Goal: Complete application form

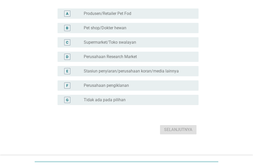
scroll to position [47, 0]
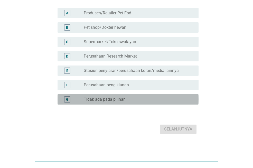
click at [161, 104] on div "G radio_button_unchecked Tidak ada pada pilihan" at bounding box center [127, 99] width 141 height 10
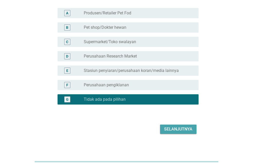
click at [176, 132] on div "Selanjutnya" at bounding box center [178, 129] width 28 height 6
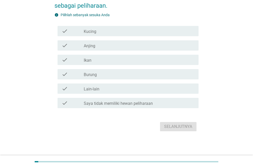
scroll to position [0, 0]
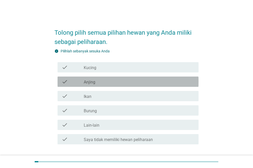
click at [171, 81] on div "check_box_outline_blank Anjing" at bounding box center [139, 81] width 110 height 6
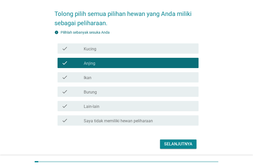
scroll to position [36, 0]
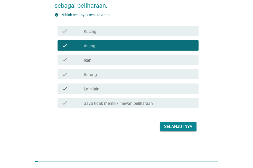
click at [190, 124] on div "Selanjutnya" at bounding box center [178, 126] width 28 height 6
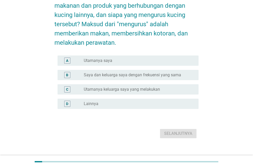
scroll to position [0, 0]
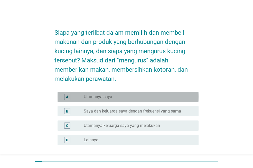
click at [160, 96] on div "radio_button_unchecked Utamanya saya" at bounding box center [137, 96] width 106 height 5
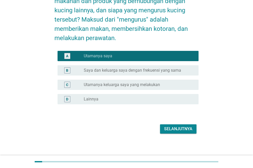
scroll to position [41, 0]
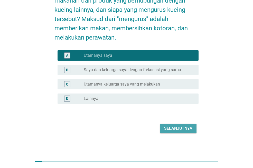
click at [180, 127] on div "Selanjutnya" at bounding box center [178, 128] width 28 height 6
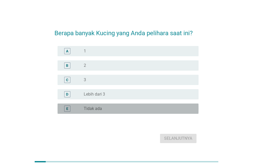
click at [116, 107] on div "radio_button_unchecked Tidak ada" at bounding box center [137, 108] width 106 height 5
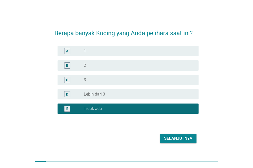
click at [182, 138] on div "Selanjutnya" at bounding box center [178, 138] width 28 height 6
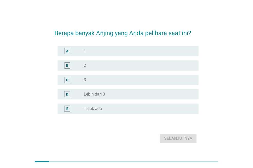
click at [135, 51] on div "radio_button_unchecked 1" at bounding box center [137, 50] width 106 height 5
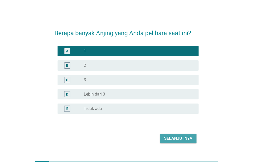
click at [181, 139] on div "Selanjutnya" at bounding box center [178, 138] width 28 height 6
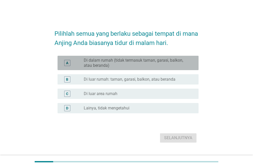
click at [160, 62] on label "Di dalam rumah (tidak termasuk taman, garasi, balkon, atau beranda)" at bounding box center [137, 63] width 106 height 10
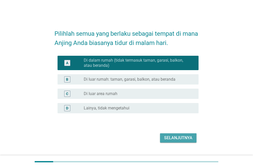
click at [182, 137] on div "Selanjutnya" at bounding box center [178, 138] width 28 height 6
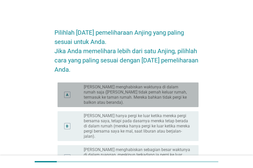
click at [120, 95] on label "[PERSON_NAME] menghabiskan waktunya di dalam rumah saja ([PERSON_NAME] tidak pe…" at bounding box center [137, 94] width 106 height 21
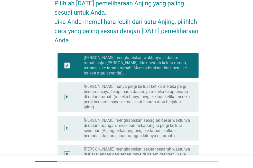
scroll to position [46, 0]
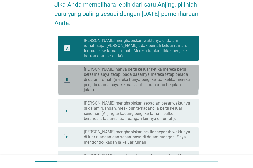
click at [185, 75] on label "[PERSON_NAME] hanya pergi ke luar ketika mereka pergi bersama saya, tetapi pada…" at bounding box center [137, 80] width 106 height 26
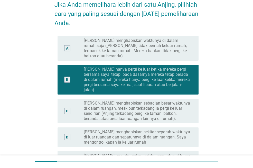
scroll to position [166, 0]
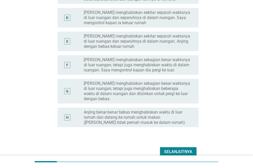
click at [185, 148] on div "Selanjutnya" at bounding box center [178, 151] width 28 height 6
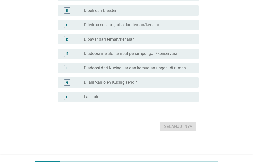
scroll to position [0, 0]
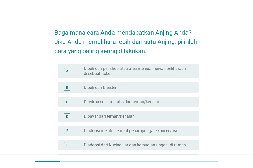
click at [182, 146] on label "Diadopsi dari Kucing liar dan kemudian tinggal di rumah" at bounding box center [135, 144] width 102 height 5
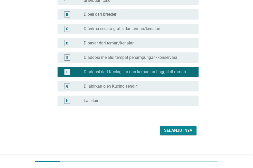
scroll to position [77, 0]
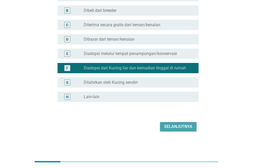
click at [178, 128] on div "Selanjutnya" at bounding box center [178, 126] width 28 height 6
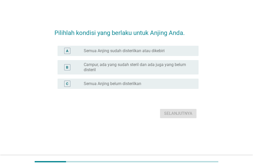
scroll to position [0, 0]
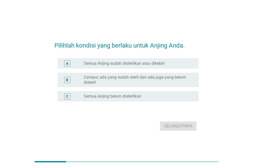
click at [138, 75] on label "Campur, ada yang sudah steril dan ada juga yang belum disteril" at bounding box center [137, 80] width 106 height 10
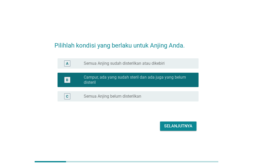
click at [173, 125] on div "Selanjutnya" at bounding box center [178, 126] width 28 height 6
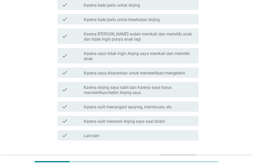
scroll to position [96, 0]
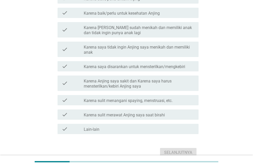
click at [133, 69] on div "check check_box_outline_blank Karena saya disarankan untuk mensterilkan/mengkeb…" at bounding box center [127, 66] width 141 height 10
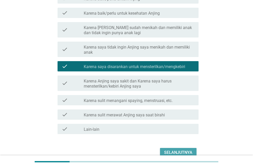
click at [171, 149] on div "Selanjutnya" at bounding box center [178, 152] width 28 height 6
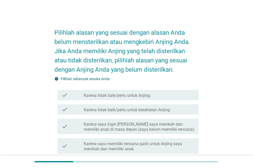
click at [164, 128] on label "Karena saya ingin [PERSON_NAME] saya menikah dan memiliki anak di masa depan (s…" at bounding box center [139, 127] width 110 height 10
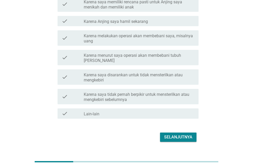
scroll to position [147, 0]
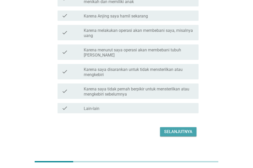
click at [191, 128] on div "Selanjutnya" at bounding box center [178, 131] width 28 height 6
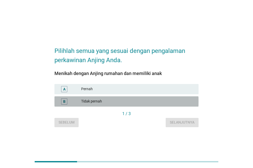
click at [148, 105] on div "B Tidak pernah" at bounding box center [126, 101] width 144 height 10
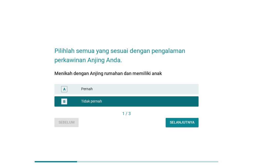
drag, startPoint x: 180, startPoint y: 128, endPoint x: 177, endPoint y: 124, distance: 4.9
click at [177, 124] on div "Pilihlah semua yang sesuai dengan pengalaman perkawinan Anjing Anda. Menikah de…" at bounding box center [126, 84] width 152 height 94
click at [177, 124] on div "Selanjutnya" at bounding box center [181, 121] width 25 height 5
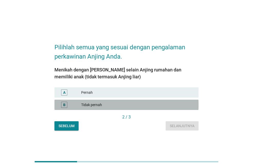
click at [149, 106] on div "Tidak pernah" at bounding box center [137, 105] width 113 height 6
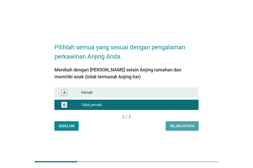
click at [185, 125] on div "Selanjutnya" at bounding box center [181, 125] width 25 height 5
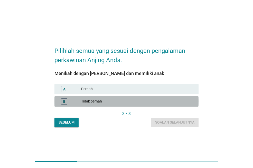
click at [138, 102] on div "Tidak pernah" at bounding box center [137, 101] width 113 height 6
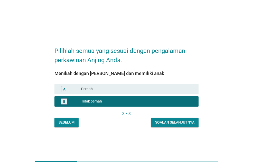
click at [174, 118] on button "Soalan selanjutnya" at bounding box center [174, 122] width 47 height 9
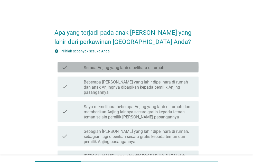
click at [142, 66] on label "Semua Anjing yang lahir dipelihara di rumah" at bounding box center [124, 67] width 80 height 5
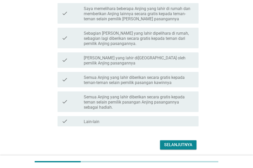
scroll to position [111, 0]
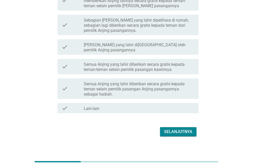
click at [178, 129] on button "Selanjutnya" at bounding box center [178, 131] width 36 height 9
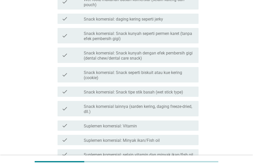
scroll to position [0, 0]
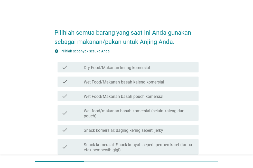
click at [149, 68] on label "Dry Food/Makanan kering komersial" at bounding box center [117, 67] width 66 height 5
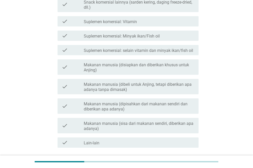
scroll to position [255, 0]
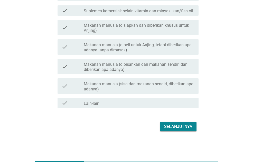
click at [184, 128] on div "Selanjutnya" at bounding box center [178, 126] width 28 height 6
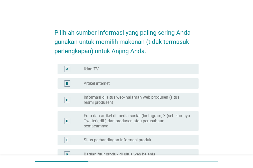
click at [120, 97] on label "Informasi di situs web/halaman web produsen (situs resmi produsen)" at bounding box center [137, 100] width 106 height 10
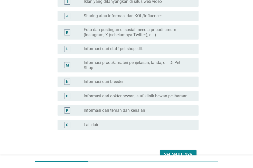
scroll to position [224, 0]
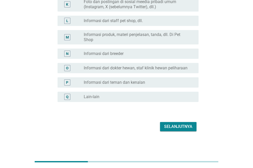
click at [180, 126] on div "Selanjutnya" at bounding box center [178, 126] width 28 height 6
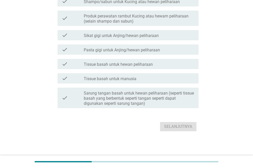
scroll to position [0, 0]
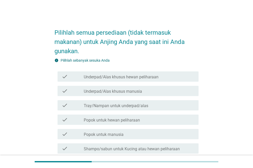
click at [138, 80] on div "check check_box_outline_blank Underpad/Alas khusus hewan peliharaan" at bounding box center [127, 76] width 141 height 10
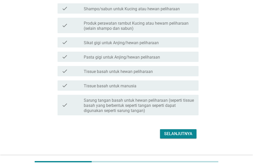
scroll to position [147, 0]
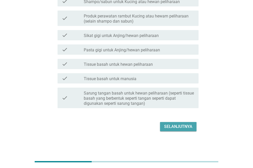
click at [173, 128] on div "Selanjutnya" at bounding box center [178, 126] width 28 height 6
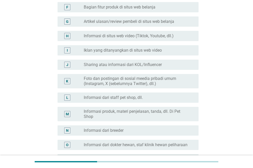
scroll to position [0, 0]
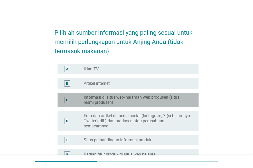
click at [123, 96] on label "Informasi di situs web/halaman web produsen (situs resmi produsen)" at bounding box center [137, 100] width 106 height 10
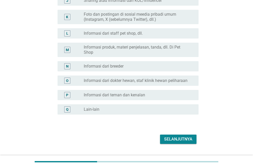
scroll to position [213, 0]
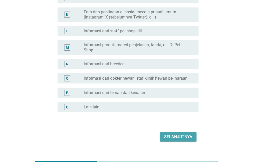
click at [183, 138] on div "Selanjutnya" at bounding box center [178, 137] width 28 height 6
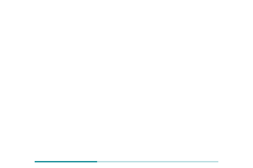
scroll to position [0, 0]
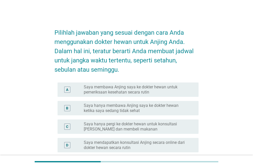
click at [157, 92] on label "Saya membawa Anjing saya ke dokter hewan untuk pemeriksaan kesehatan secara rut…" at bounding box center [137, 89] width 106 height 10
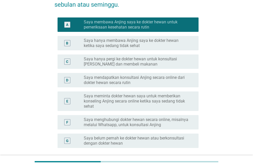
scroll to position [111, 0]
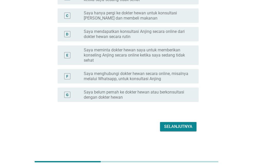
click at [187, 132] on div "Selanjutnya" at bounding box center [126, 126] width 144 height 12
click at [179, 126] on div "Selanjutnya" at bounding box center [178, 126] width 28 height 6
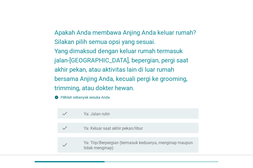
click at [146, 113] on div "check_box_outline_blank Ya: Jalan rutin" at bounding box center [139, 113] width 110 height 6
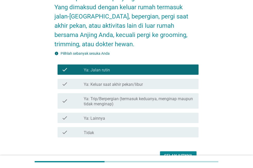
scroll to position [58, 0]
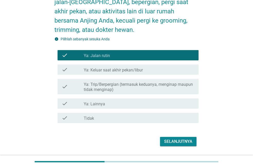
click at [183, 142] on div "Selanjutnya" at bounding box center [178, 141] width 28 height 6
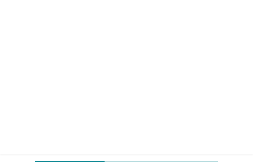
scroll to position [0, 0]
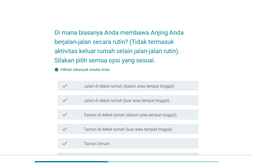
click at [123, 89] on div "check check_box_outline_blank Jalan di dekat rumah (dalam area tempat tinggal)" at bounding box center [127, 85] width 141 height 10
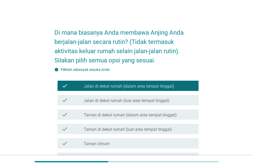
scroll to position [55, 0]
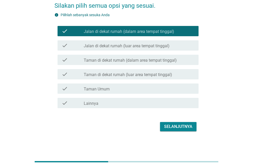
click at [185, 128] on div "Selanjutnya" at bounding box center [178, 126] width 28 height 6
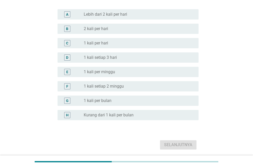
scroll to position [0, 0]
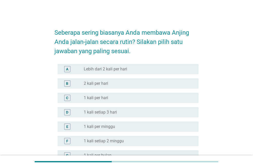
click at [126, 67] on label "Lebih dari 2 kali per hari" at bounding box center [105, 68] width 43 height 5
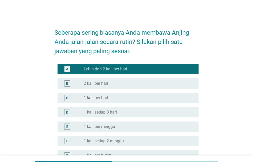
click at [146, 109] on div "radio_button_unchecked 1 kali setiap 3 hari" at bounding box center [139, 112] width 110 height 6
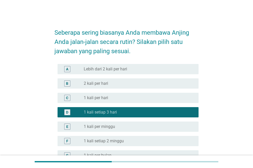
scroll to position [61, 0]
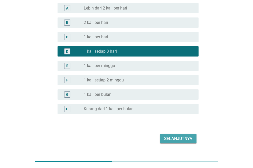
click at [178, 137] on div "Selanjutnya" at bounding box center [178, 138] width 28 height 6
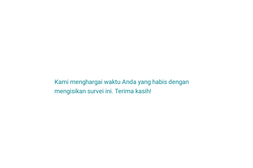
scroll to position [0, 0]
